Goal: Task Accomplishment & Management: Manage account settings

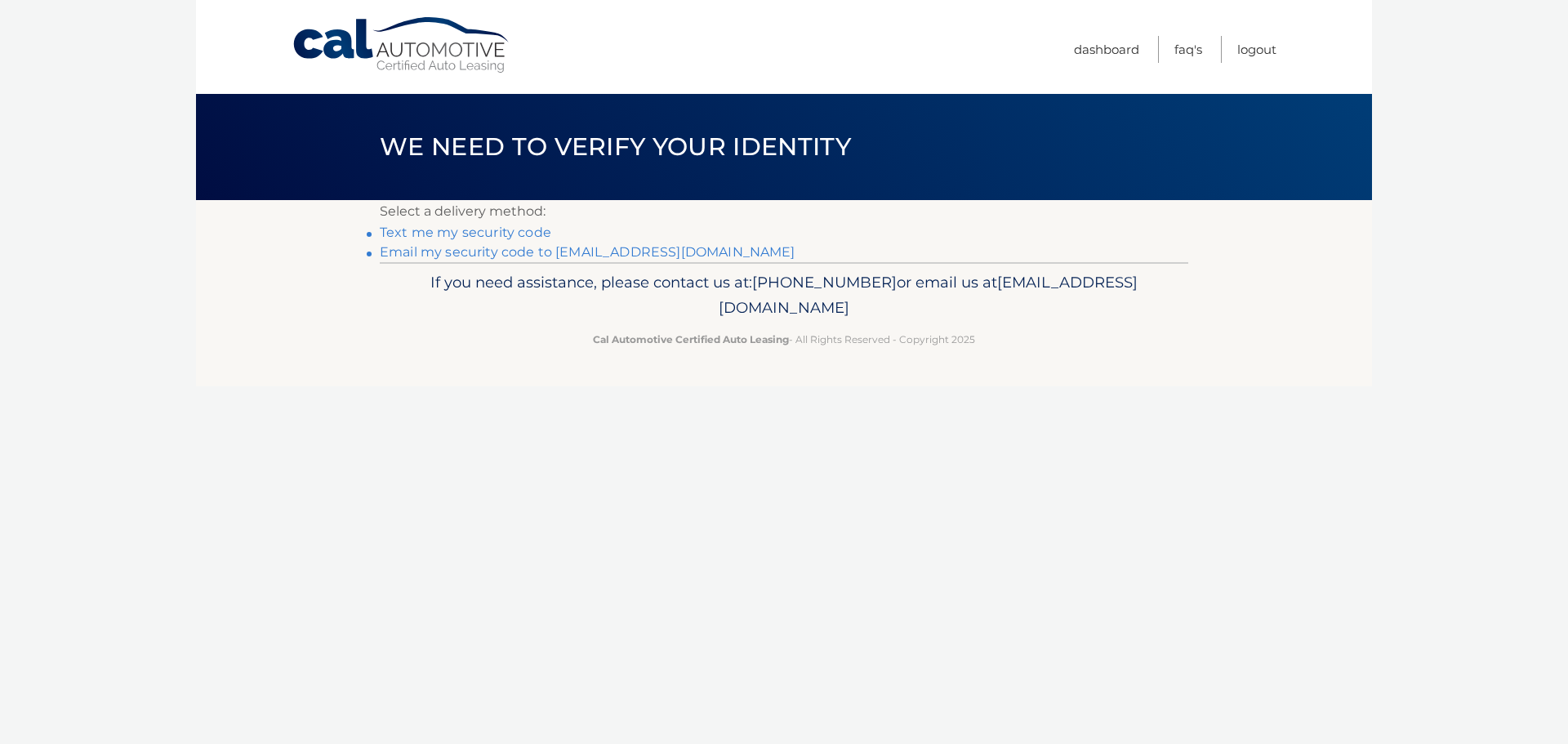
click at [488, 253] on link "Email my security code to m*********@calautomotive.com" at bounding box center [588, 252] width 416 height 15
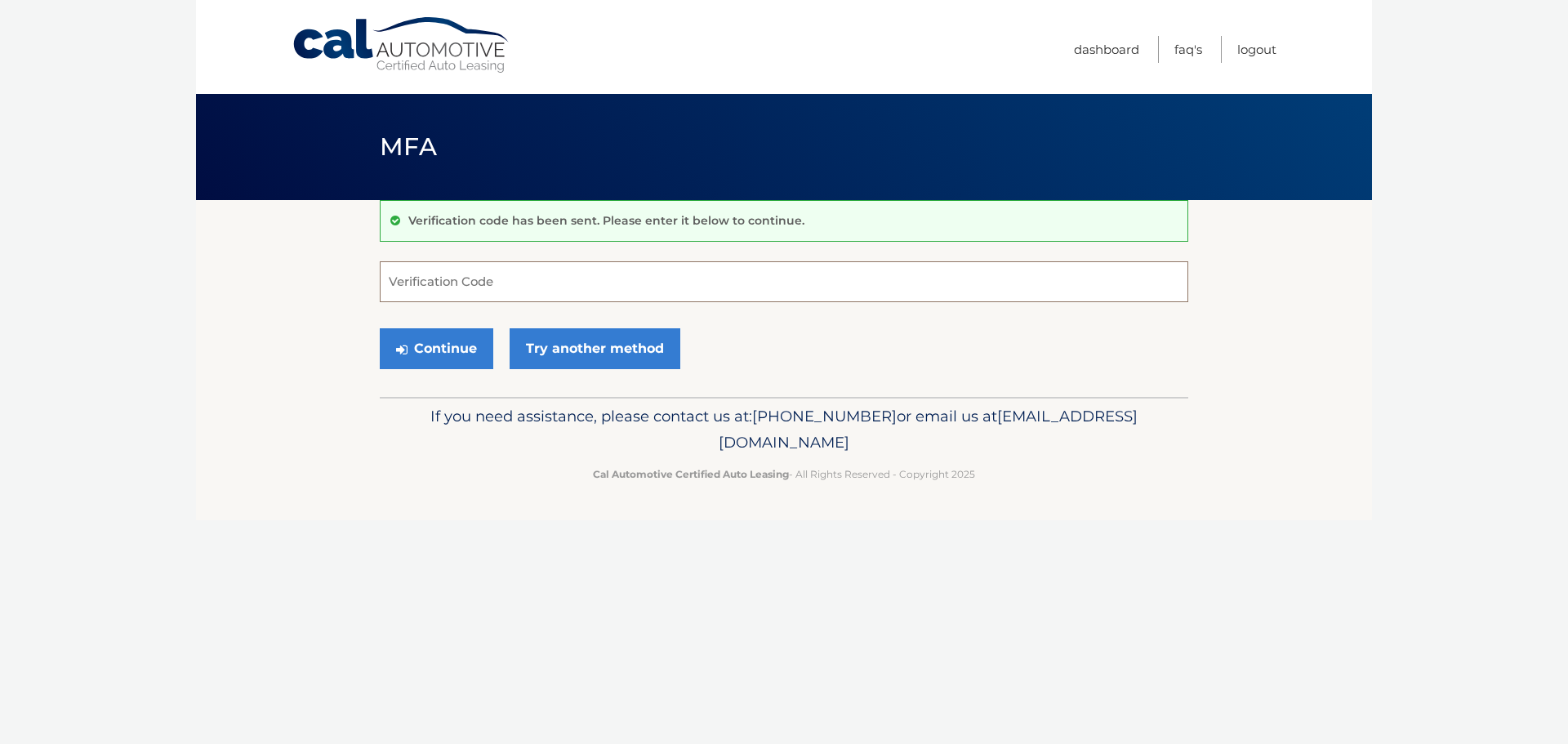
click at [449, 277] on input "Verification Code" at bounding box center [784, 282] width 809 height 41
type input "777421"
click at [380, 329] on button "Continue" at bounding box center [437, 349] width 114 height 41
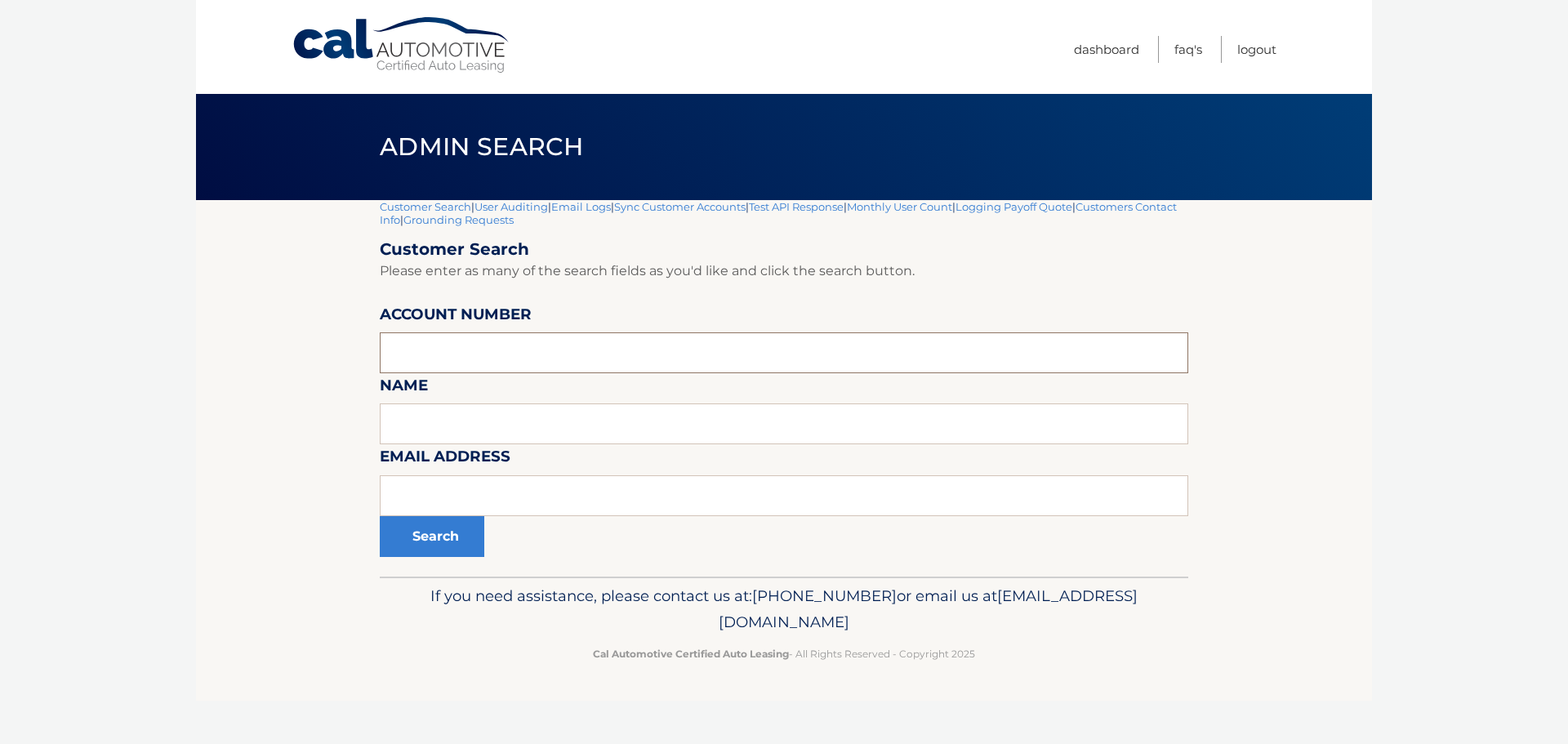
click at [453, 348] on input "text" at bounding box center [784, 353] width 809 height 41
type input "44455919484"
click at [380, 516] on button "Search" at bounding box center [432, 537] width 104 height 41
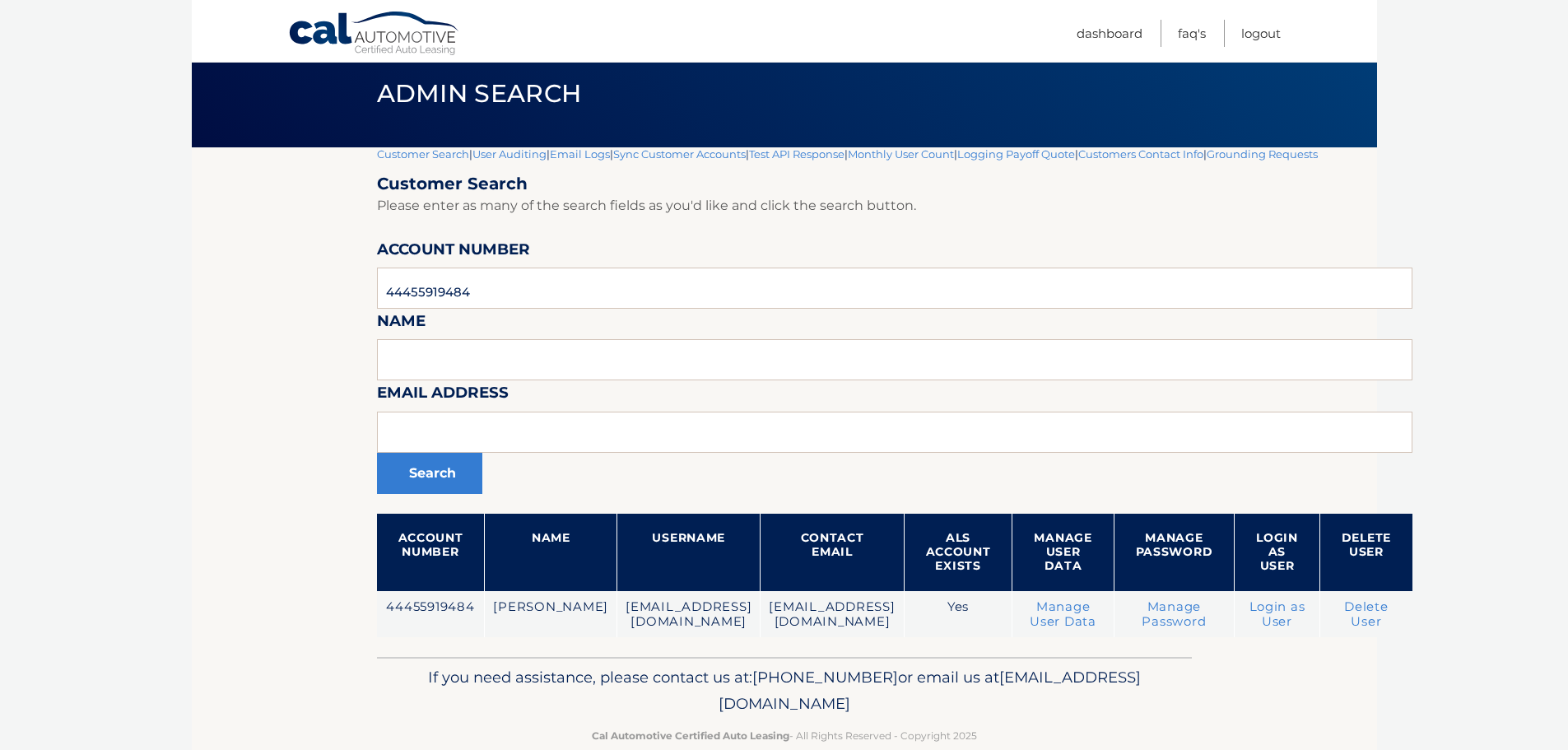
scroll to position [86, 0]
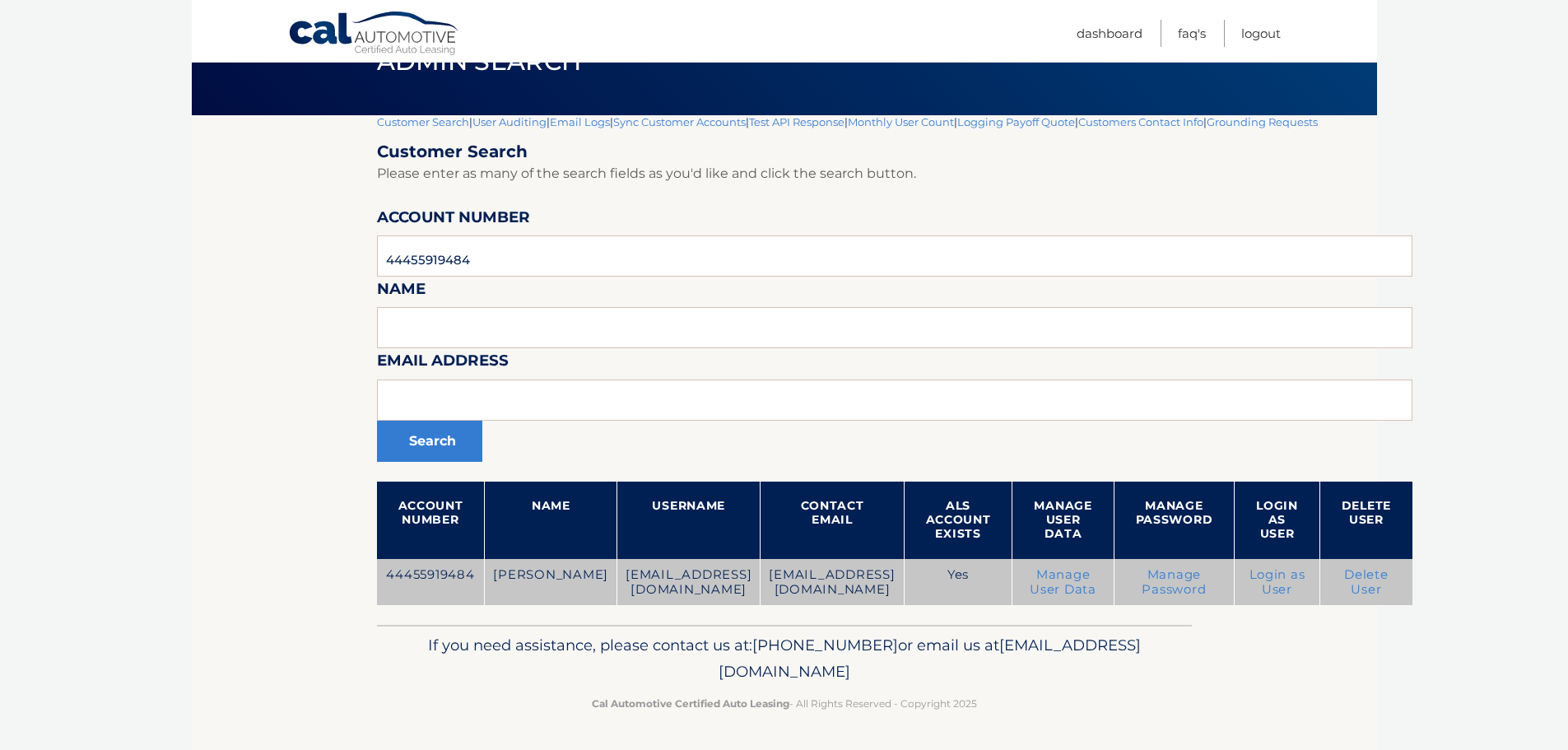
click at [1096, 578] on link "Manage User Data" at bounding box center [1063, 583] width 66 height 29
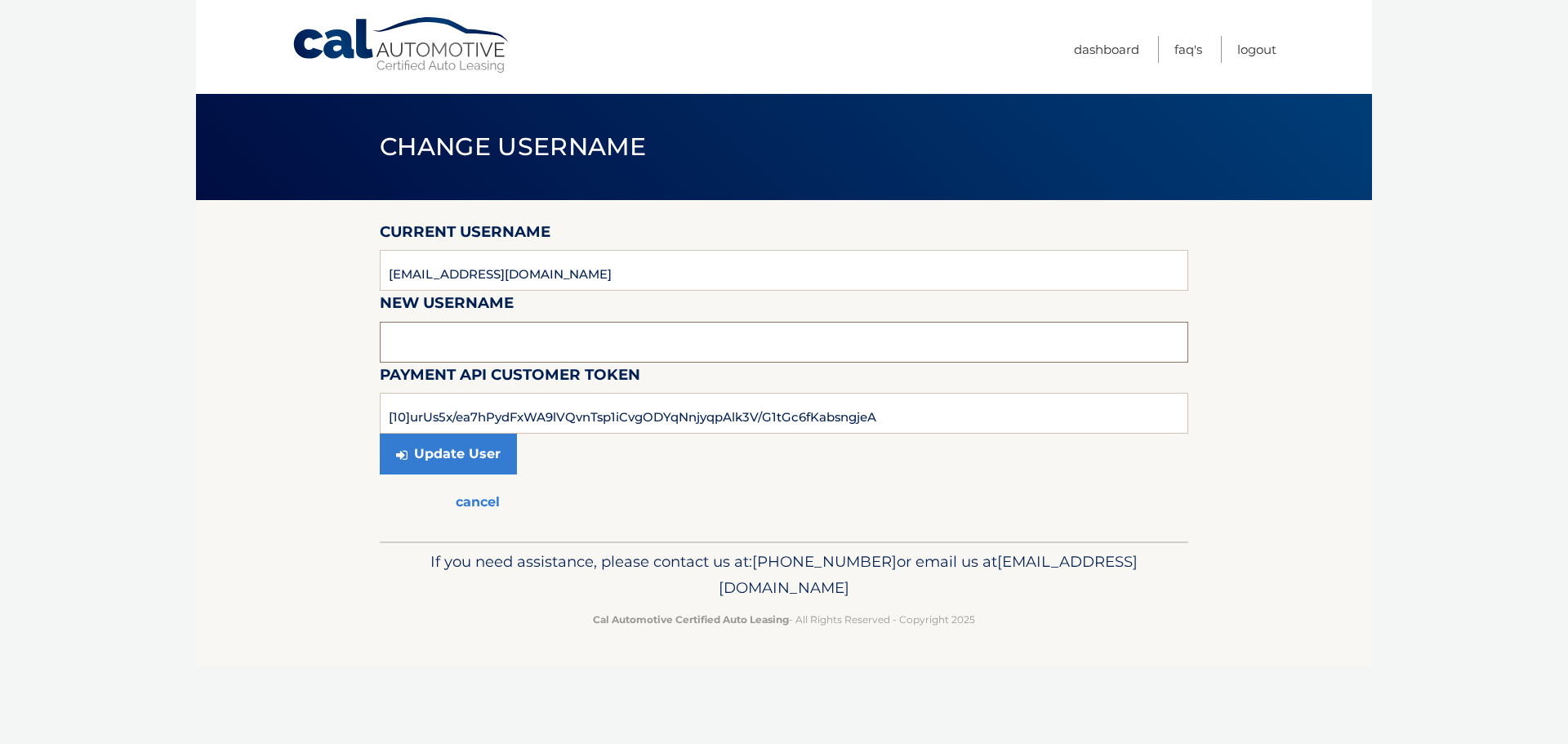
click at [419, 328] on input "text" at bounding box center [784, 342] width 809 height 41
type input "emilyhollyamie@comcast.net"
click at [442, 444] on button "Update User" at bounding box center [448, 455] width 137 height 41
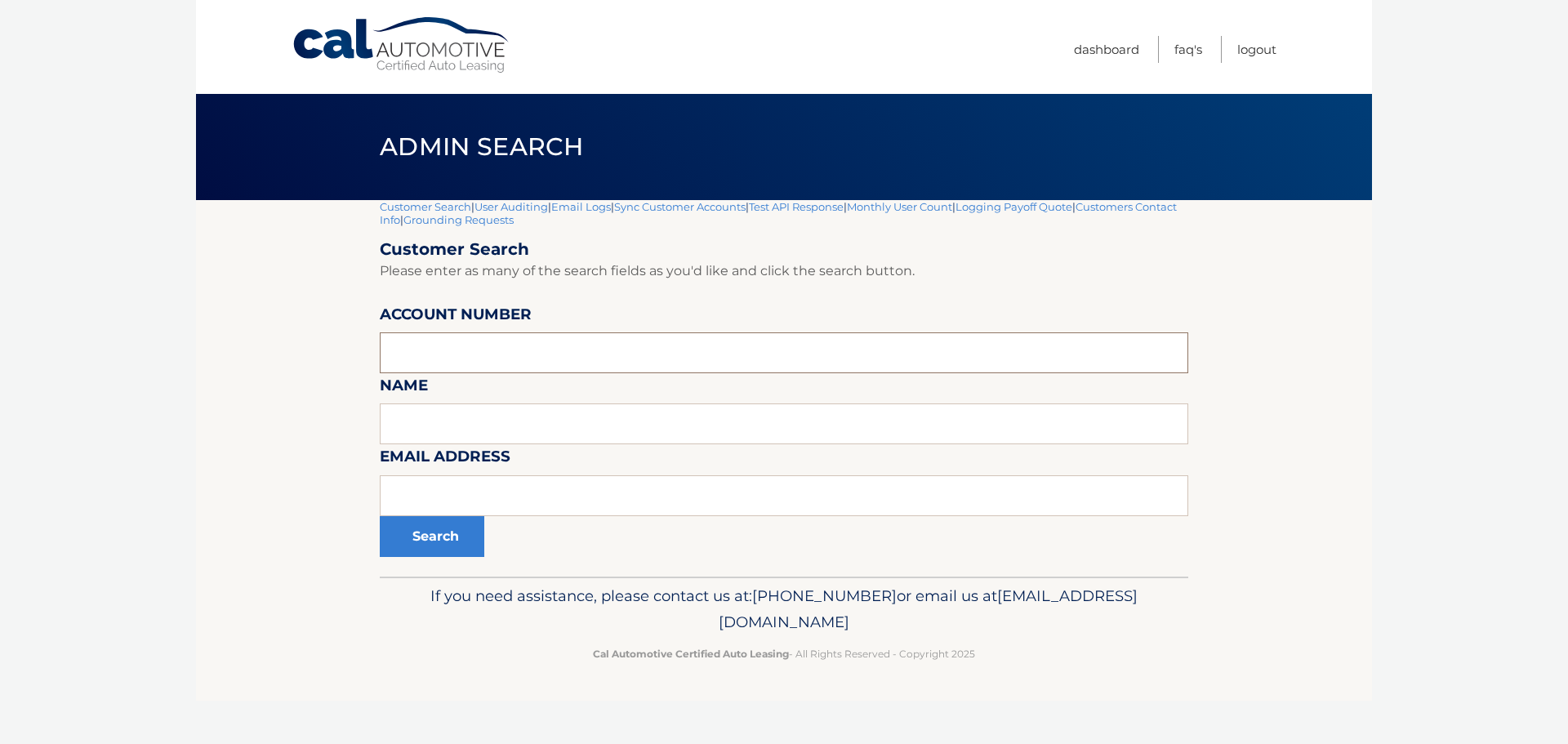
click at [498, 351] on input "text" at bounding box center [784, 353] width 809 height 41
paste input "44455919484"
type input "44455919484"
click at [425, 547] on button "Search" at bounding box center [432, 537] width 104 height 41
